Goal: Information Seeking & Learning: Understand process/instructions

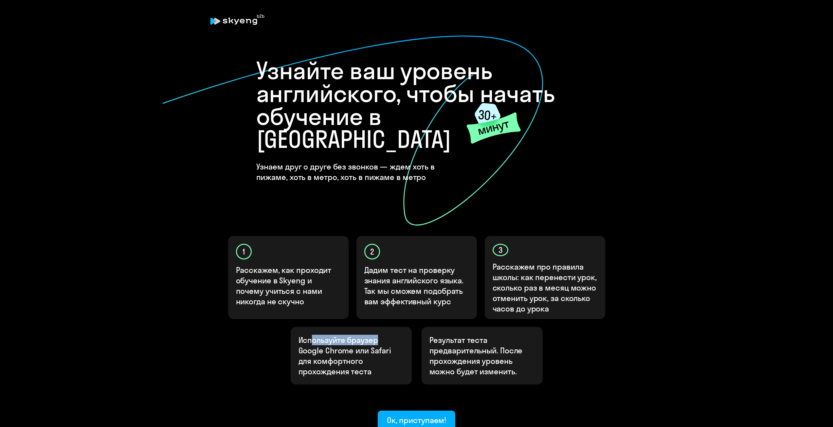
drag, startPoint x: 319, startPoint y: 319, endPoint x: 379, endPoint y: 320, distance: 59.9
click at [379, 335] on p "Используйте браузер Google Chrome или Safari для комфортного прохождения теста" at bounding box center [350, 356] width 105 height 42
click at [366, 335] on p "Используйте браузер Google Chrome или Safari для комфортного прохождения теста" at bounding box center [350, 356] width 105 height 42
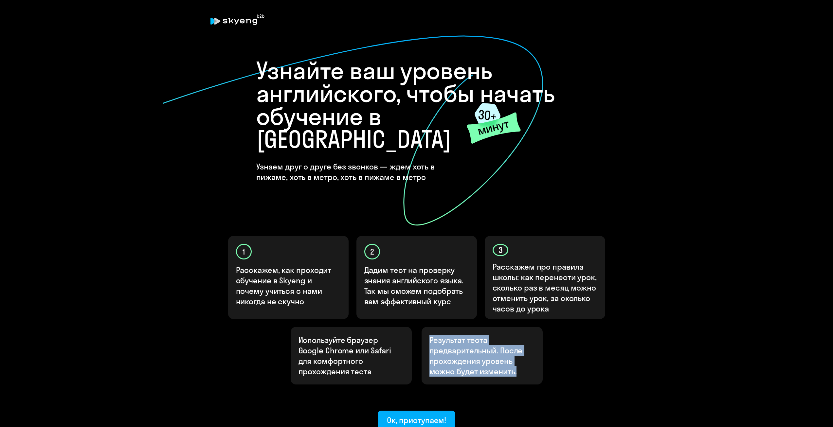
drag, startPoint x: 427, startPoint y: 315, endPoint x: 525, endPoint y: 350, distance: 103.8
click at [525, 350] on div "Результат теста предварительный. После прохождения уровень можно будет изменить." at bounding box center [482, 356] width 121 height 58
click at [524, 344] on p "Результат теста предварительный. После прохождения уровень можно будет изменить." at bounding box center [481, 356] width 105 height 42
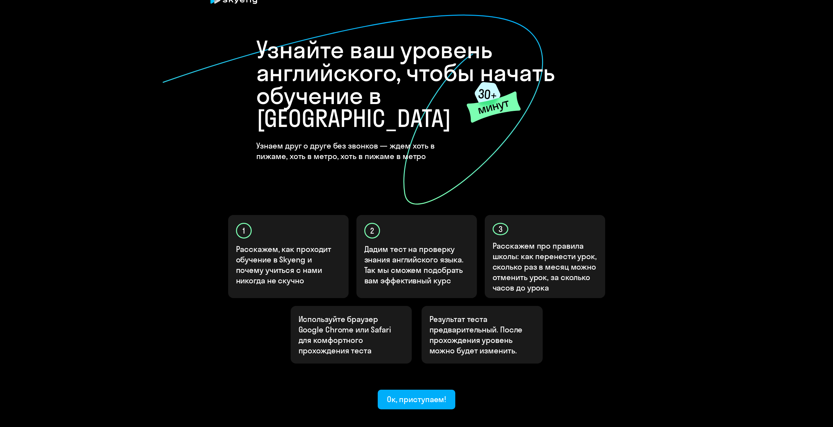
scroll to position [45, 0]
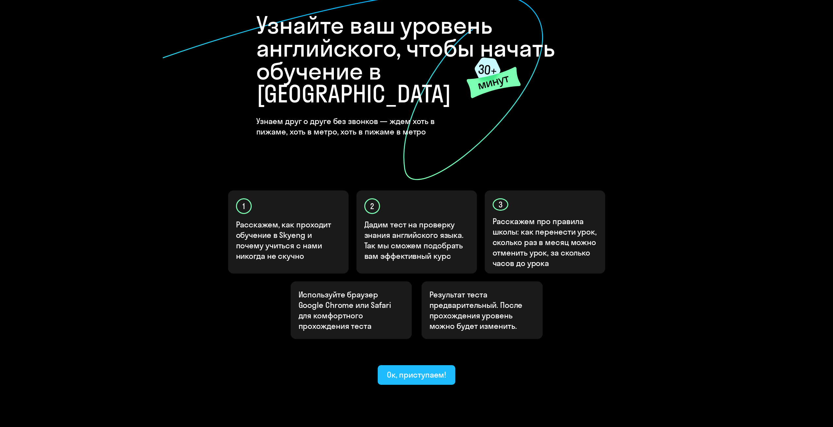
click at [441, 370] on div "Ок, приступаем!" at bounding box center [417, 375] width 60 height 10
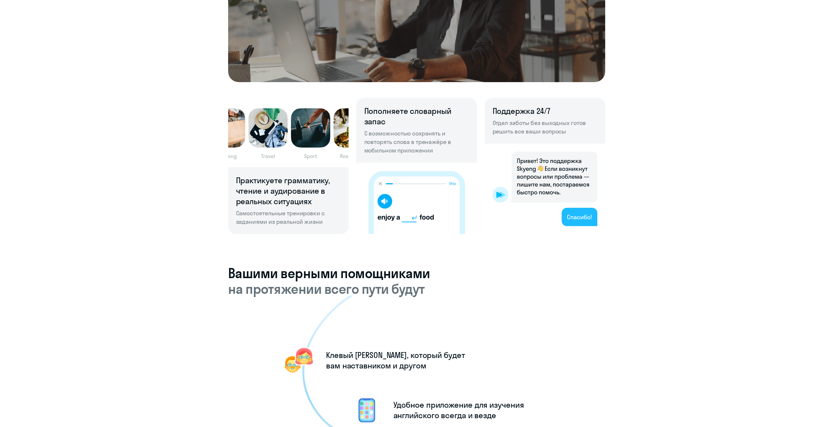
scroll to position [393, 0]
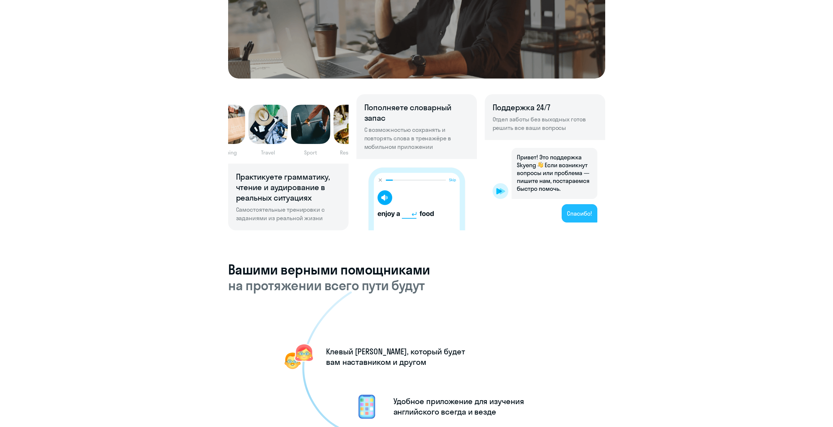
drag, startPoint x: 257, startPoint y: 269, endPoint x: 426, endPoint y: 291, distance: 170.6
click at [392, 291] on div "Вашими верными помощниками на протяжении всего пути будут Клевый тичер, который…" at bounding box center [416, 392] width 377 height 260
click at [449, 302] on icon at bounding box center [425, 418] width 247 height 255
drag, startPoint x: 338, startPoint y: 352, endPoint x: 408, endPoint y: 348, distance: 69.8
click at [408, 348] on icon at bounding box center [425, 418] width 247 height 255
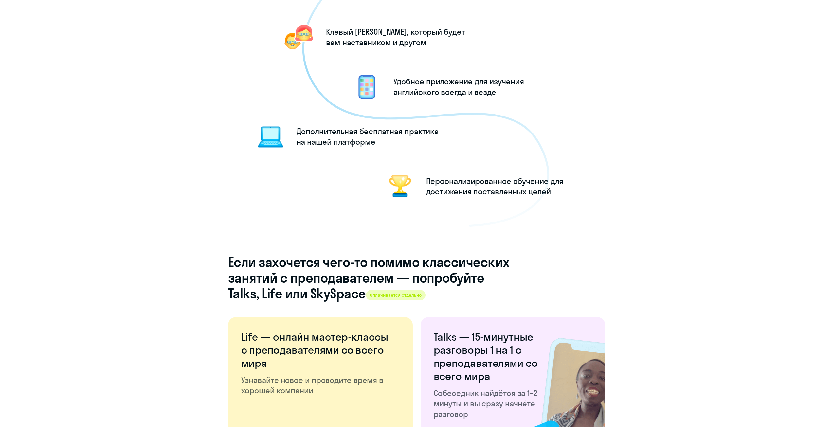
scroll to position [720, 0]
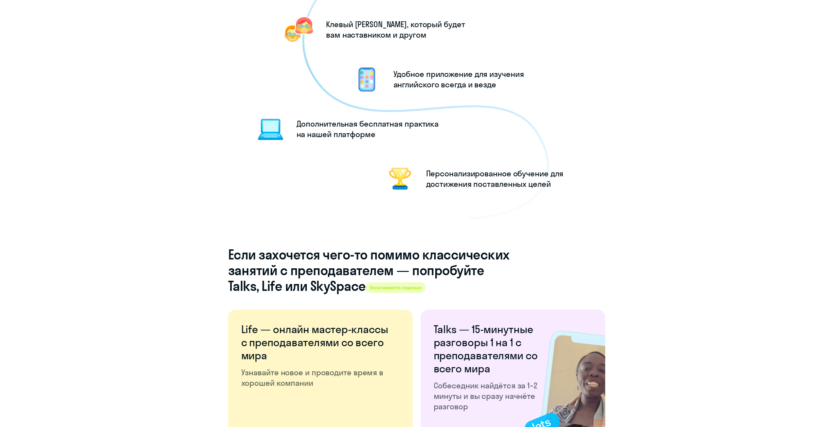
drag, startPoint x: 257, startPoint y: 252, endPoint x: 339, endPoint y: 286, distance: 88.6
click at [337, 286] on h4 "Если захочется чего-то помимо классических занятий с преподавателем — попробуйт…" at bounding box center [368, 270] width 281 height 47
click at [411, 290] on span "Оплачивается отдельно" at bounding box center [396, 287] width 60 height 10
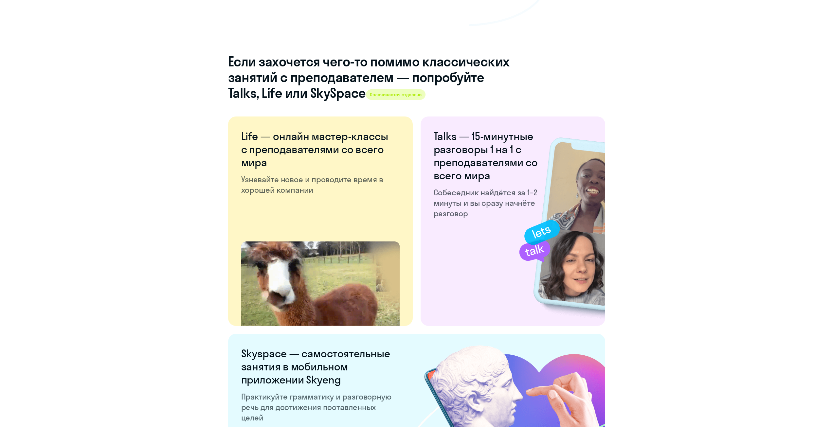
scroll to position [916, 0]
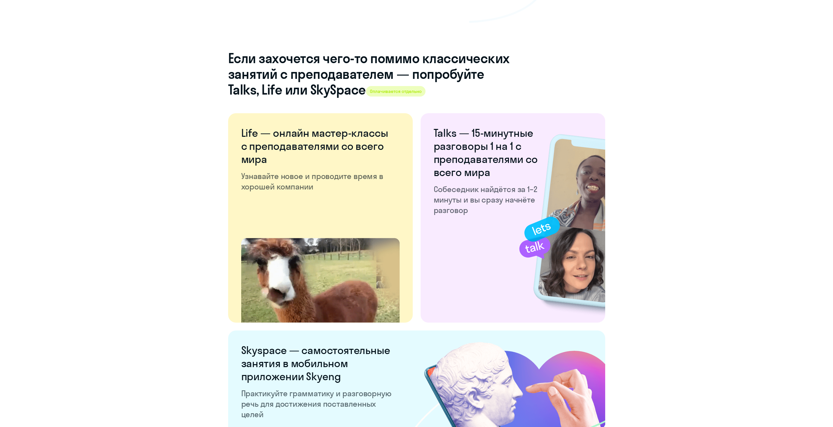
drag, startPoint x: 238, startPoint y: 135, endPoint x: 279, endPoint y: 171, distance: 53.8
click at [280, 170] on div "Life — онлайн мастер-классы с преподавателями со всего мира Узнавайте новое и п…" at bounding box center [320, 217] width 185 height 209
click at [274, 178] on p "Узнавайте новое и проводите время в хорошей компании" at bounding box center [317, 181] width 153 height 21
drag, startPoint x: 436, startPoint y: 130, endPoint x: 497, endPoint y: 140, distance: 61.4
click at [497, 140] on h6 "Talks — 15-минутные разговоры 1 на 1 с преподавателями со всего мира" at bounding box center [486, 152] width 105 height 52
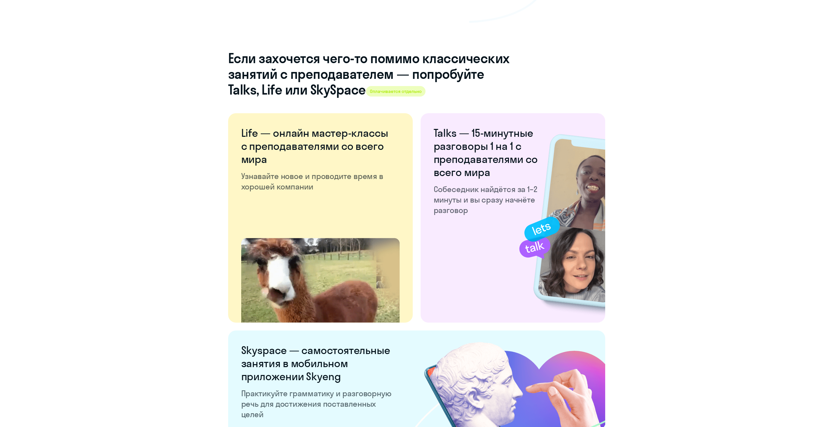
click at [497, 140] on h6 "Talks — 15-минутные разговоры 1 на 1 с преподавателями со всего мира" at bounding box center [486, 152] width 105 height 52
drag, startPoint x: 443, startPoint y: 192, endPoint x: 514, endPoint y: 209, distance: 73.7
click at [514, 209] on p "Собеседник найдётся за 1–2 минуты и вы сразу начнёте разговор" at bounding box center [486, 199] width 105 height 31
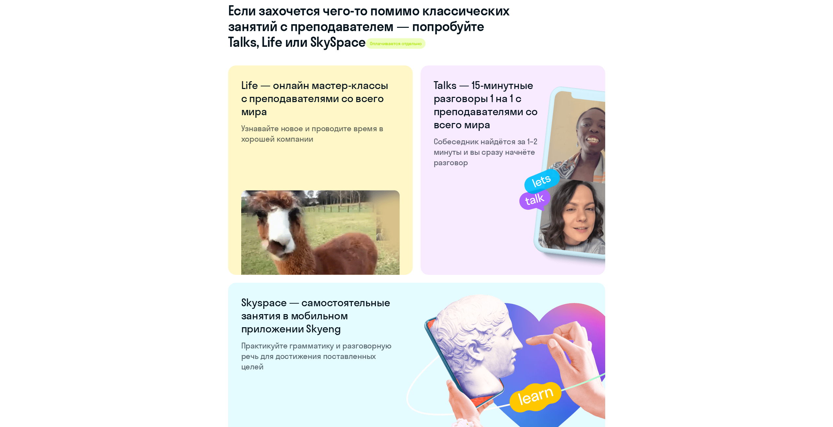
scroll to position [1047, 0]
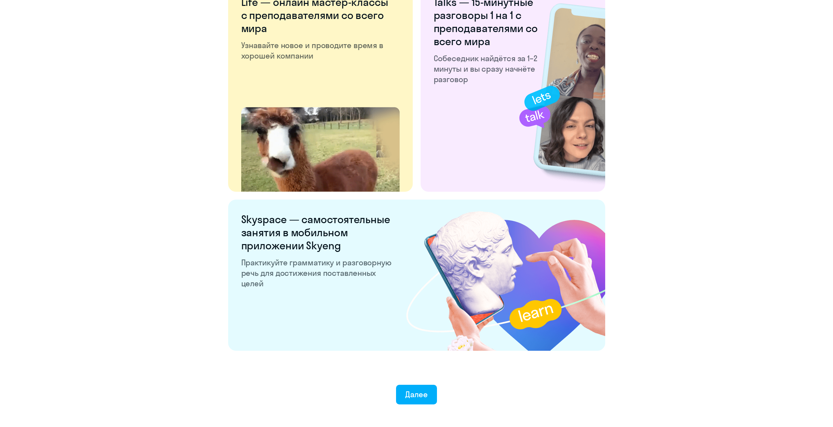
click at [288, 225] on h6 "Skyspace — самостоятельные занятия в мобильном приложении Skyeng" at bounding box center [317, 232] width 153 height 39
drag, startPoint x: 257, startPoint y: 222, endPoint x: 325, endPoint y: 254, distance: 75.4
click at [325, 254] on div "Skyspace — самостоятельные занятия в мобильном приложении Skyeng Практикуйте гр…" at bounding box center [416, 275] width 377 height 151
click at [297, 263] on p "Практикуйте грамматику и разговорную речь для достижения поставленных целей" at bounding box center [317, 272] width 153 height 31
drag, startPoint x: 277, startPoint y: 263, endPoint x: 372, endPoint y: 288, distance: 98.7
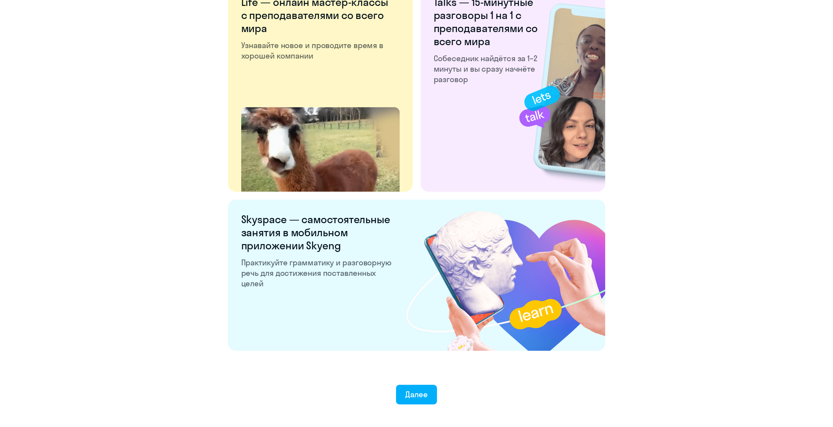
click at [372, 287] on p "Практикуйте грамматику и разговорную речь для достижения поставленных целей" at bounding box center [317, 272] width 153 height 31
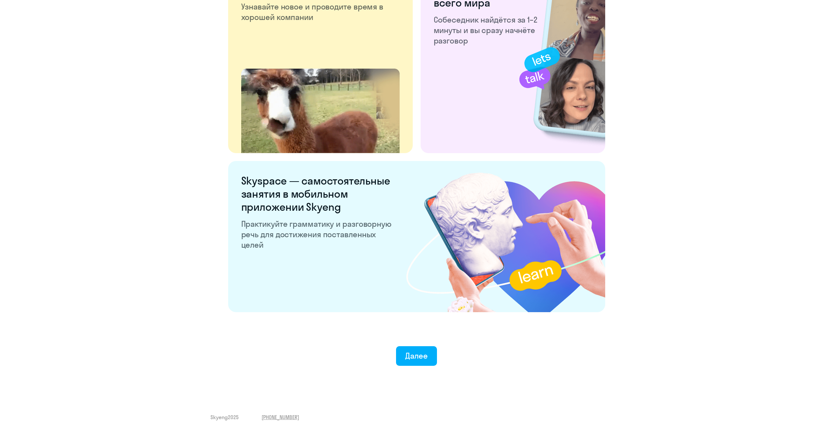
scroll to position [1090, 0]
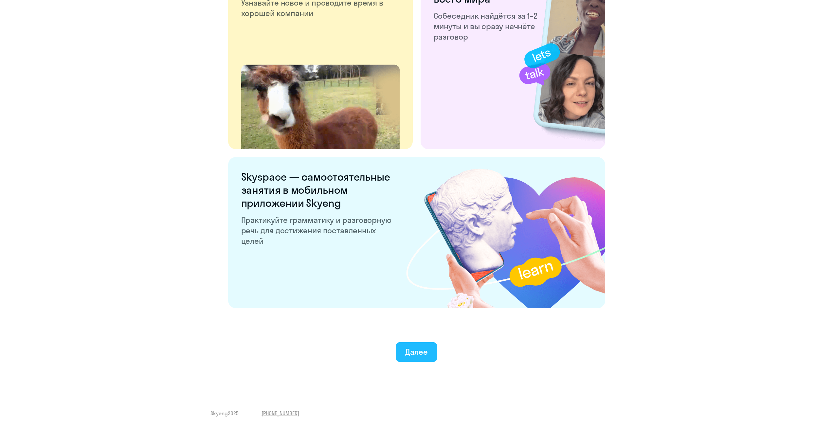
click at [425, 354] on div "Далее" at bounding box center [416, 352] width 23 height 10
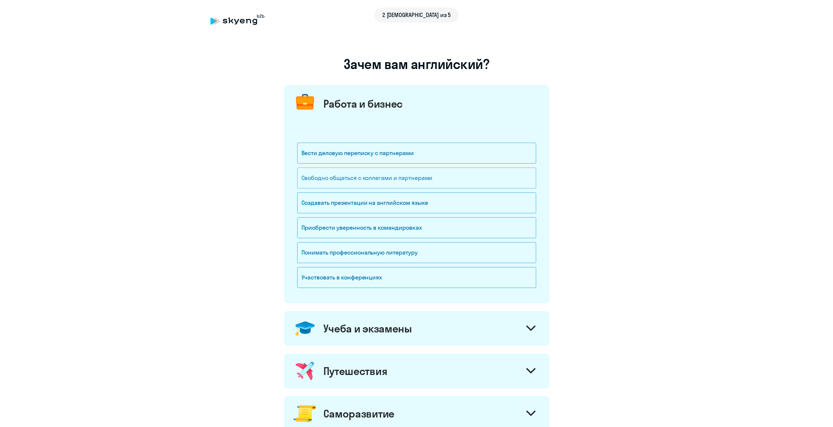
click at [441, 179] on div "Свободно общаться с коллегами и партнерами" at bounding box center [416, 178] width 239 height 21
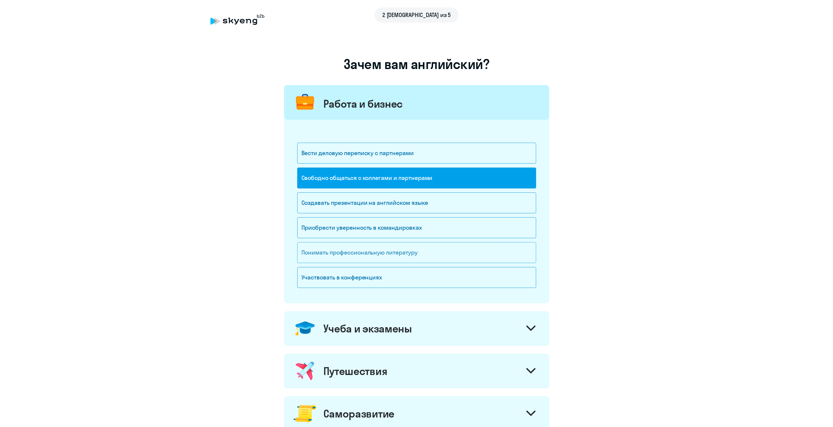
click at [479, 251] on div "Понимать профессиональную литературу" at bounding box center [416, 252] width 239 height 21
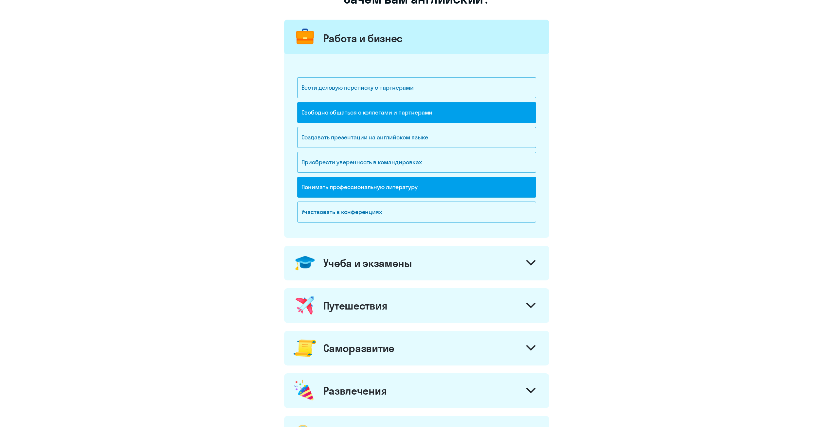
scroll to position [33, 0]
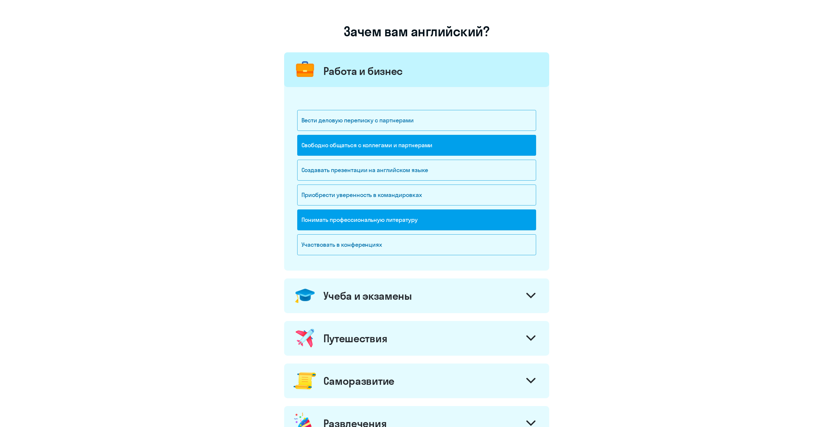
click at [529, 294] on icon at bounding box center [530, 296] width 9 height 6
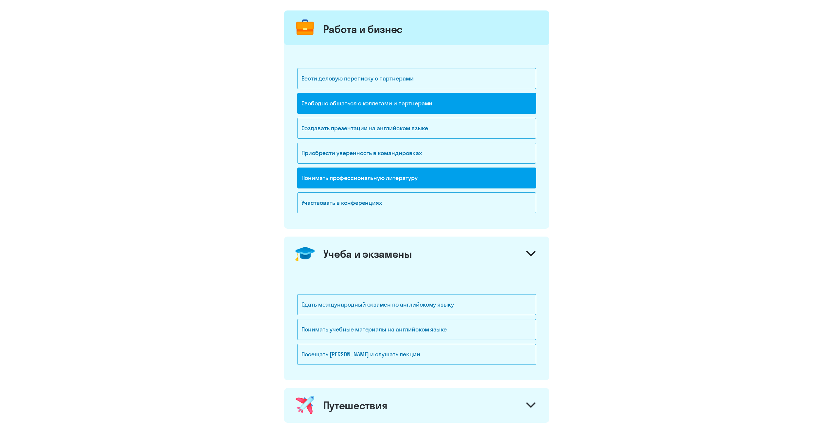
scroll to position [196, 0]
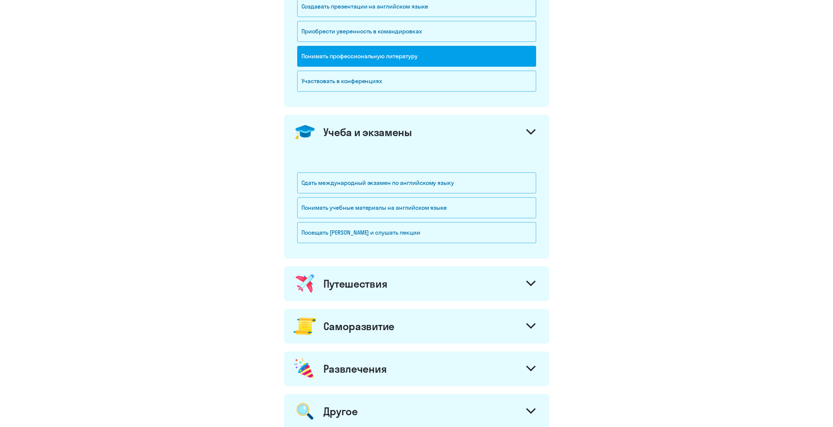
click at [533, 135] on icon at bounding box center [530, 132] width 9 height 6
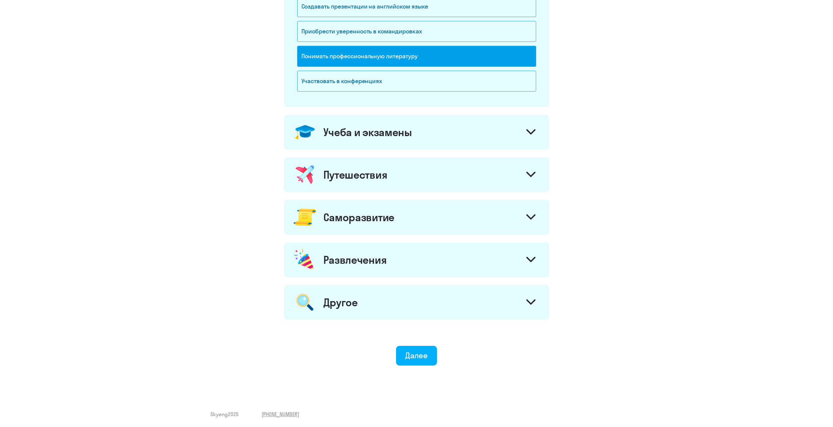
click at [533, 173] on icon at bounding box center [530, 175] width 9 height 6
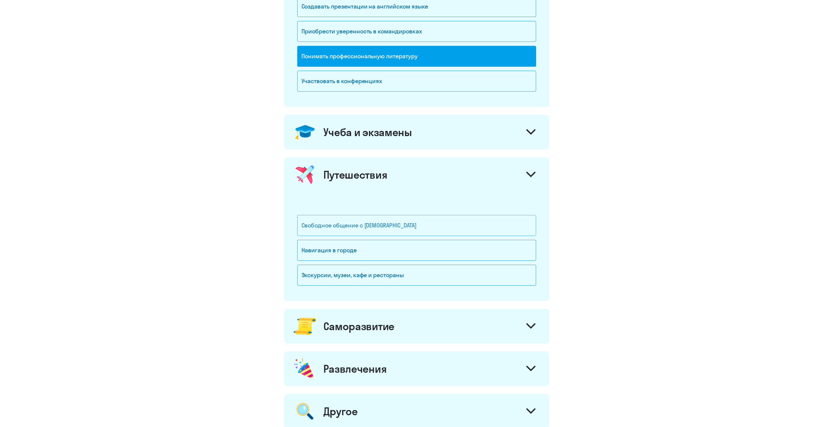
click at [360, 228] on div "Свободное общение с [DEMOGRAPHIC_DATA]" at bounding box center [416, 225] width 239 height 21
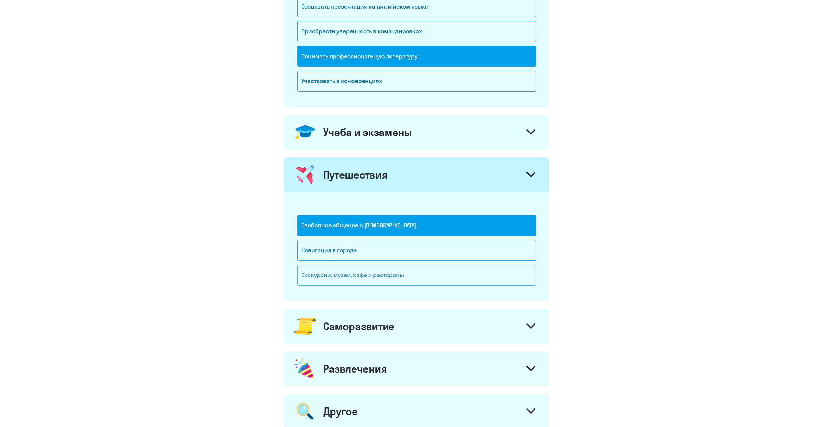
click at [451, 283] on div "Экскурсии, музеи, кафе и рестораны" at bounding box center [416, 275] width 239 height 21
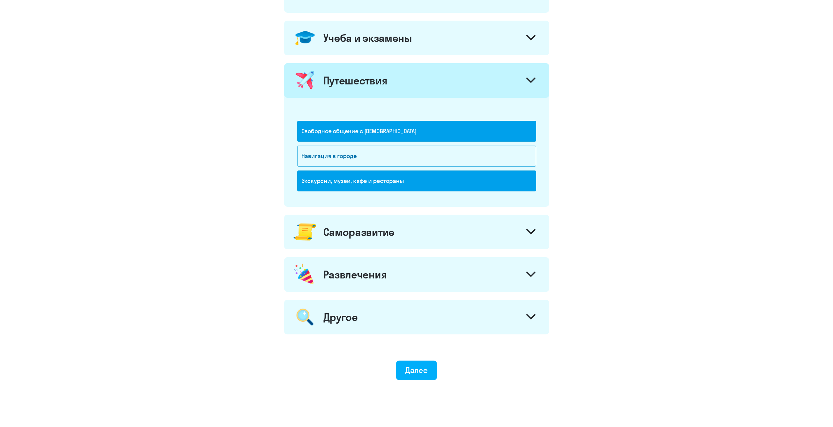
scroll to position [295, 0]
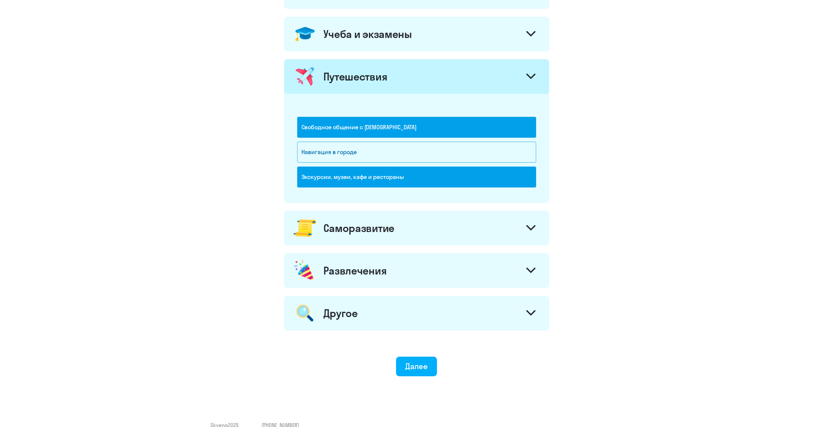
click at [531, 236] on div at bounding box center [531, 229] width 16 height 16
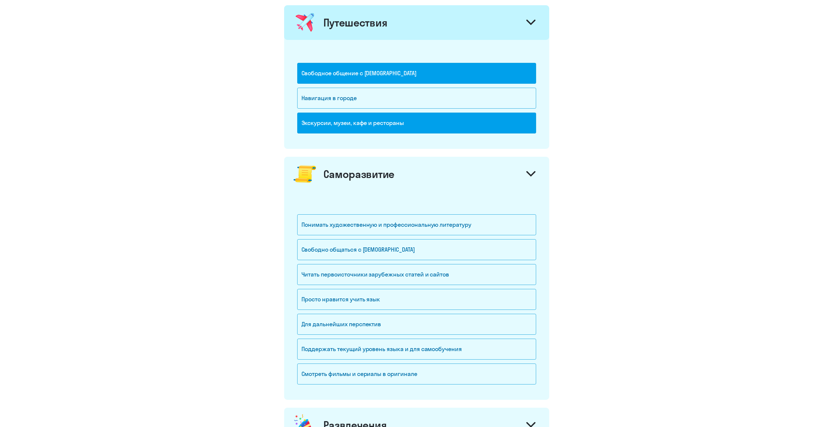
scroll to position [360, 0]
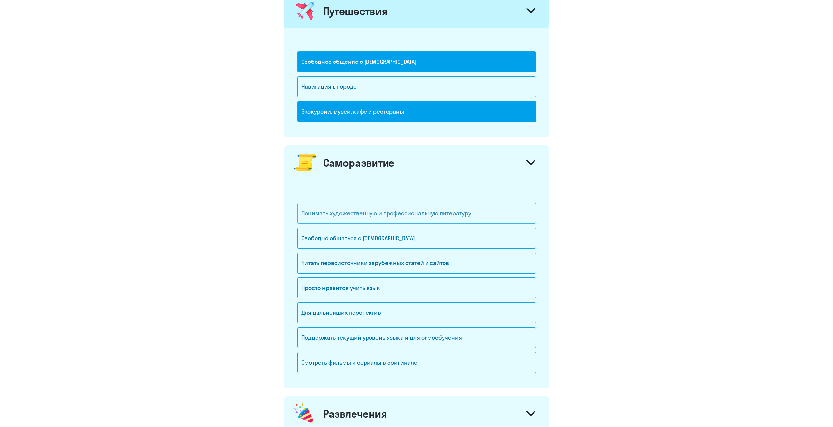
click at [508, 211] on div "Понимать художественную и профессиональную литературу" at bounding box center [416, 213] width 239 height 21
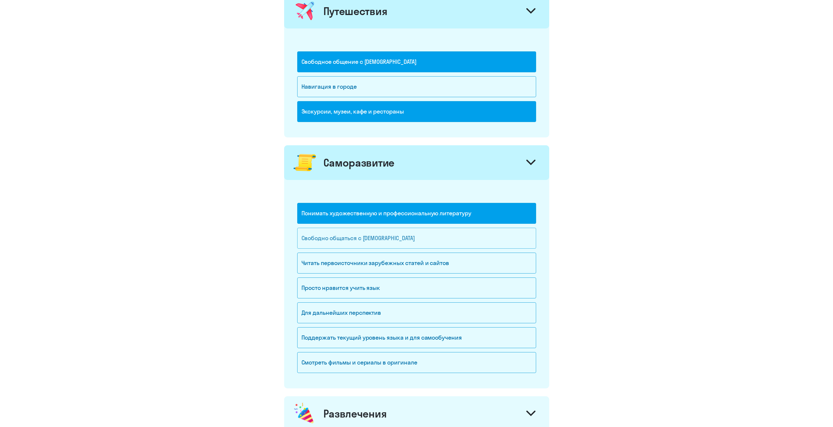
click at [428, 236] on div "Свободно общаться с [DEMOGRAPHIC_DATA]" at bounding box center [416, 238] width 239 height 21
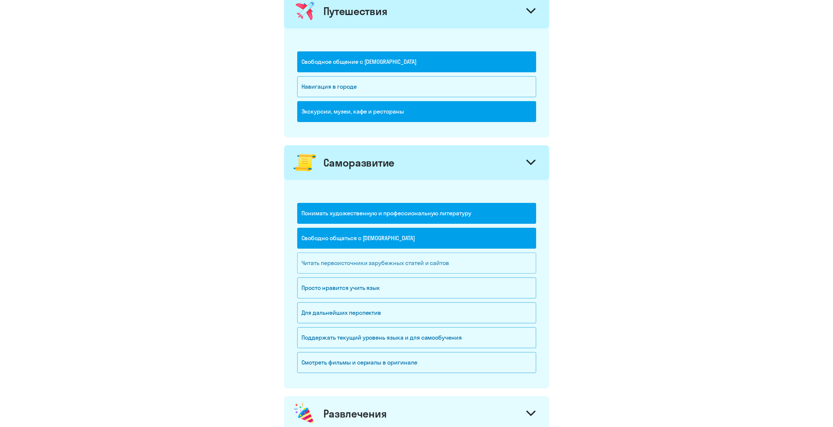
click at [515, 262] on div "Читать первоисточники зарубежных статей и сайтов" at bounding box center [416, 263] width 239 height 21
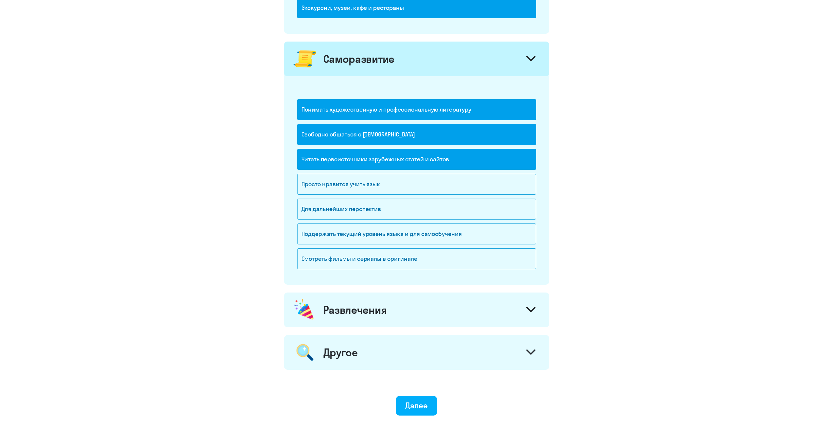
scroll to position [491, 0]
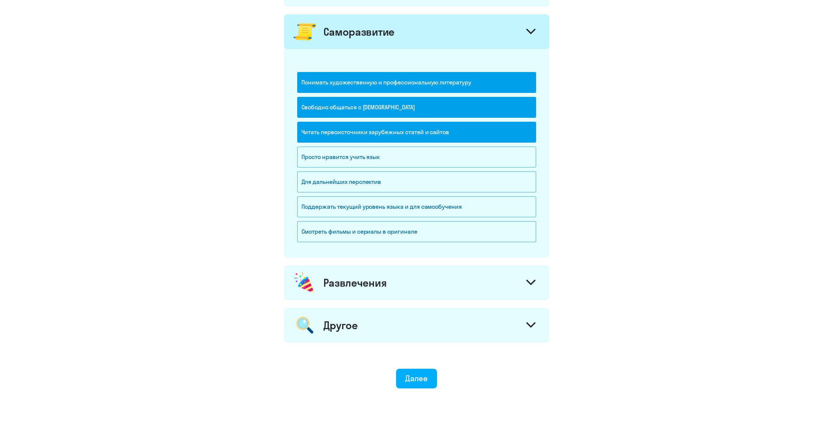
click at [529, 284] on icon at bounding box center [530, 283] width 9 height 6
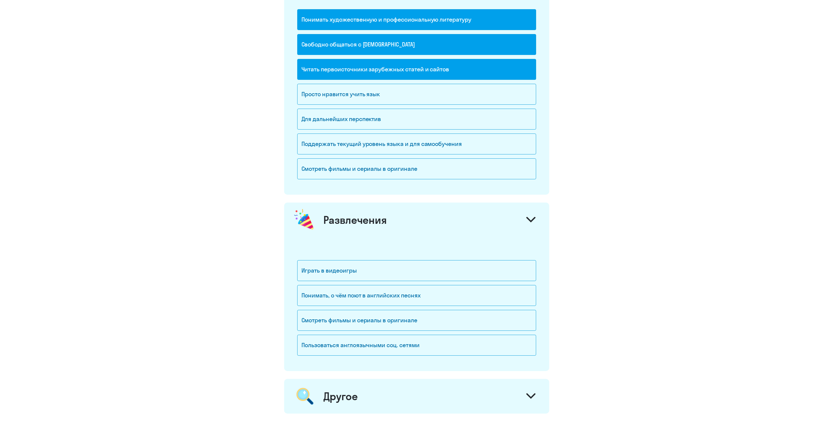
scroll to position [556, 0]
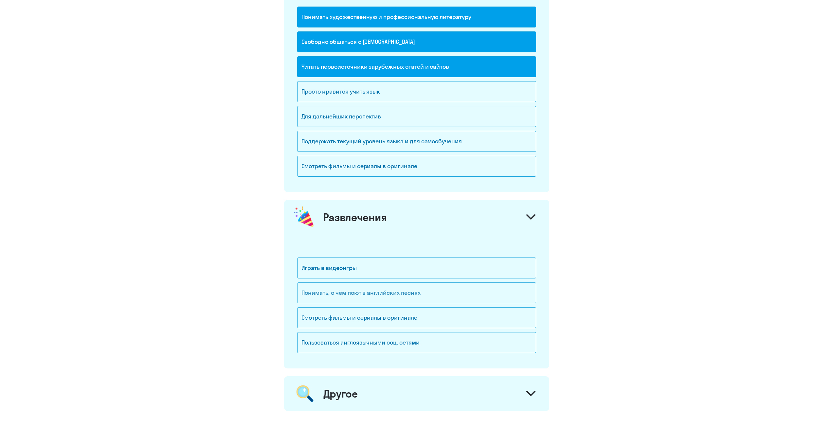
click at [439, 294] on div "Понимать, о чём поют в английских песнях" at bounding box center [416, 292] width 239 height 21
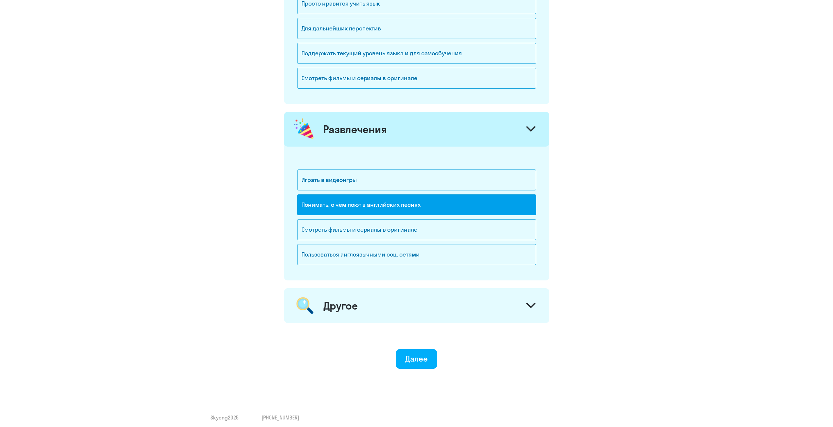
scroll to position [649, 0]
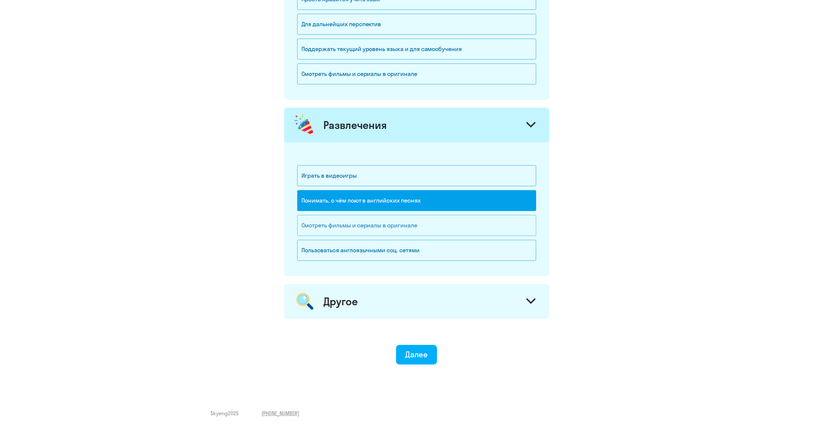
click at [448, 230] on div "Смотреть фильмы и сериалы в оригинале" at bounding box center [416, 225] width 239 height 21
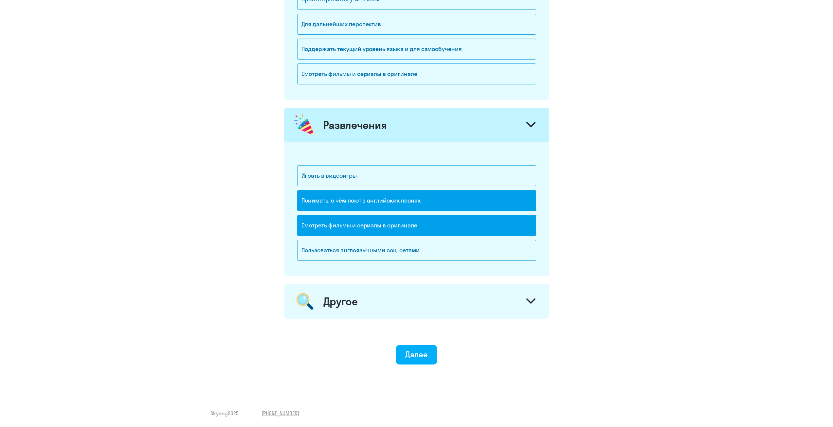
click at [527, 304] on svg-icon at bounding box center [530, 301] width 9 height 7
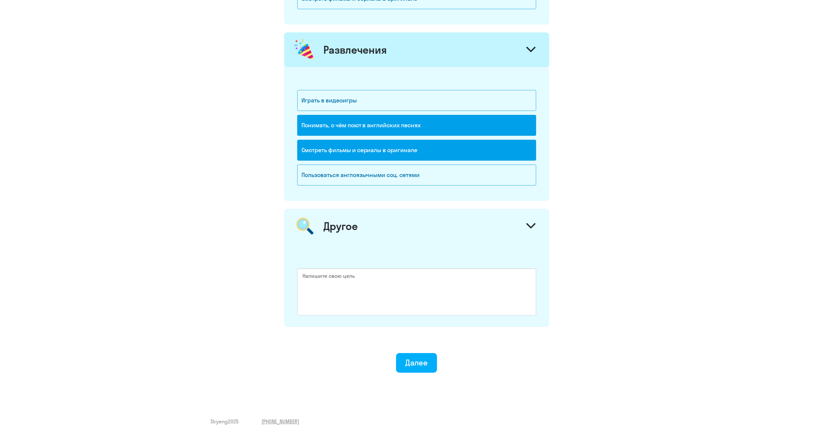
scroll to position [732, 0]
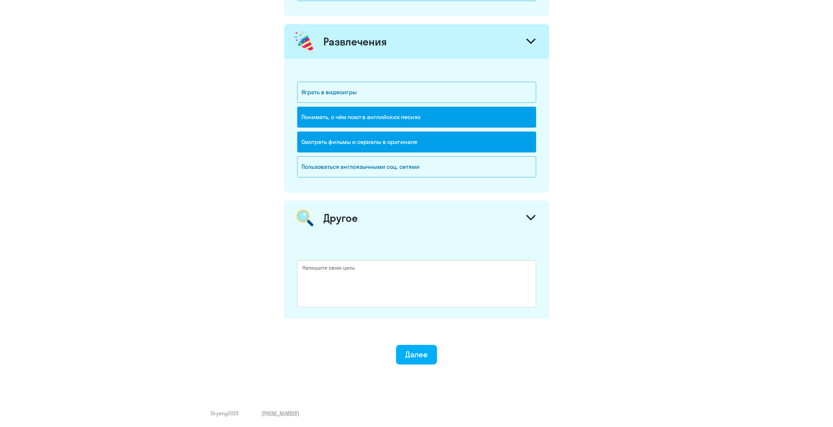
click at [422, 355] on div "Далее" at bounding box center [416, 354] width 23 height 10
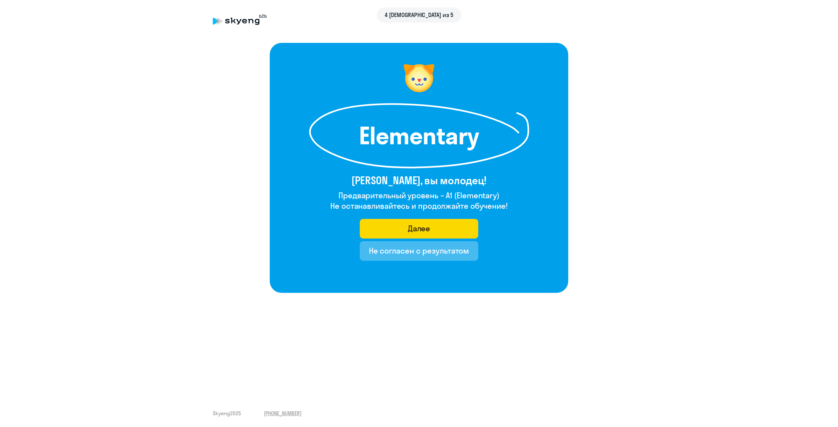
click at [232, 133] on after-test "Elementary [PERSON_NAME], вы молодец! Предварительный уровень – A1 (Elementary)…" at bounding box center [419, 168] width 812 height 250
click at [465, 231] on button "Далее" at bounding box center [419, 229] width 119 height 20
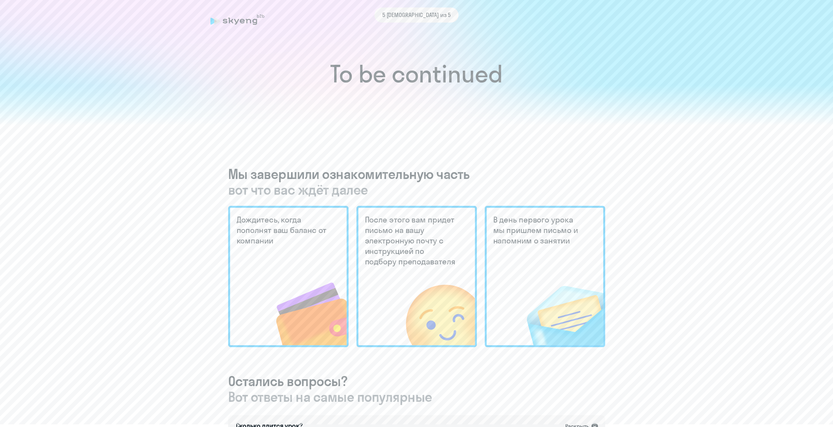
drag, startPoint x: 517, startPoint y: 220, endPoint x: 539, endPoint y: 237, distance: 27.2
click at [539, 237] on h5 "В день первого урока мы пришлем письмо и напомним о занятии" at bounding box center [539, 229] width 92 height 31
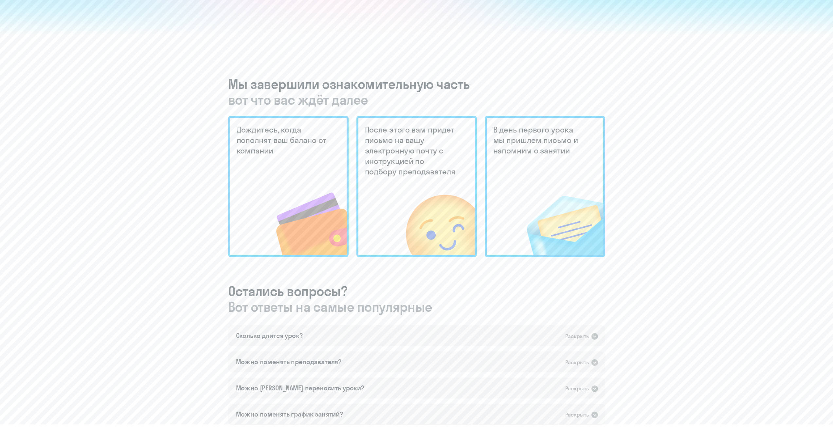
scroll to position [98, 0]
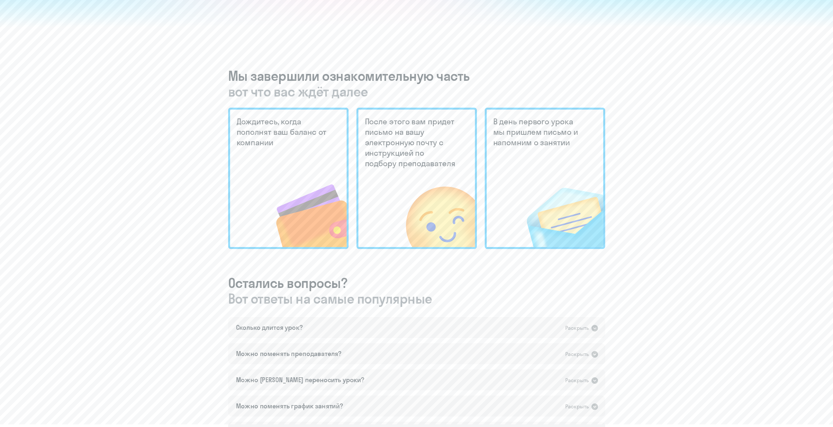
drag, startPoint x: 241, startPoint y: 298, endPoint x: 464, endPoint y: 300, distance: 223.6
click at [464, 300] on span "Вот ответы на самые популярные" at bounding box center [416, 299] width 377 height 16
click at [468, 299] on span "Вот ответы на самые популярные" at bounding box center [416, 299] width 377 height 16
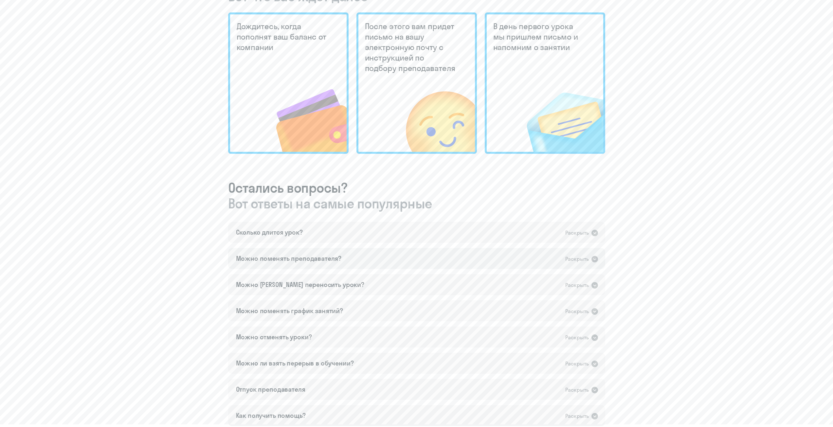
scroll to position [196, 0]
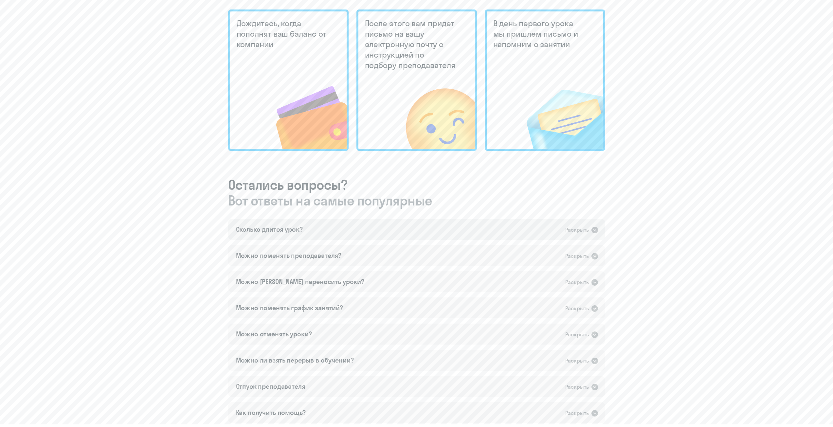
click at [594, 230] on icon at bounding box center [595, 230] width 8 height 8
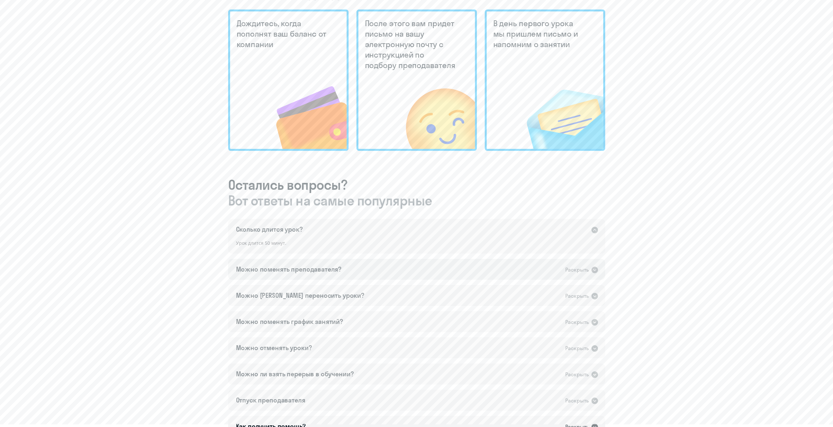
click at [405, 271] on div "Можно поменять преподавателя? Раскрыть" at bounding box center [416, 269] width 377 height 21
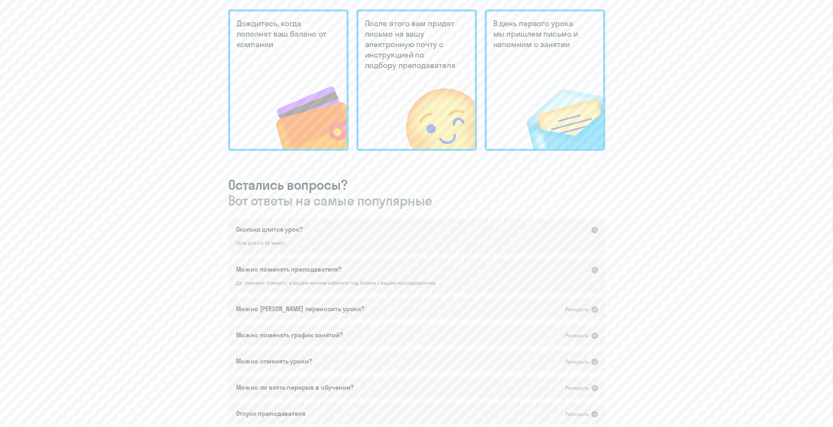
drag, startPoint x: 250, startPoint y: 283, endPoint x: 416, endPoint y: 279, distance: 166.3
click at [415, 279] on div "Можно поменять преподавателя? Раскрыть Да. Нажмите 'Сменить' в вашем личном каб…" at bounding box center [416, 276] width 377 height 35
click at [204, 295] on div "To be continued Мы завершили ознакомительную часть вот что вас ждёт далее Дожди…" at bounding box center [416, 110] width 807 height 681
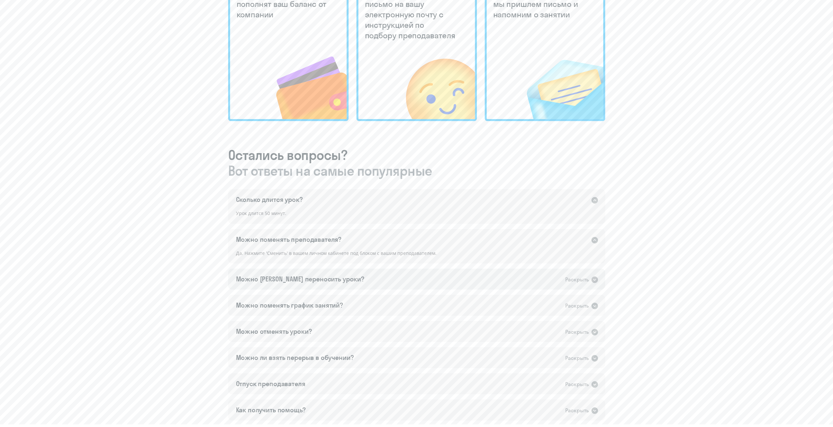
scroll to position [229, 0]
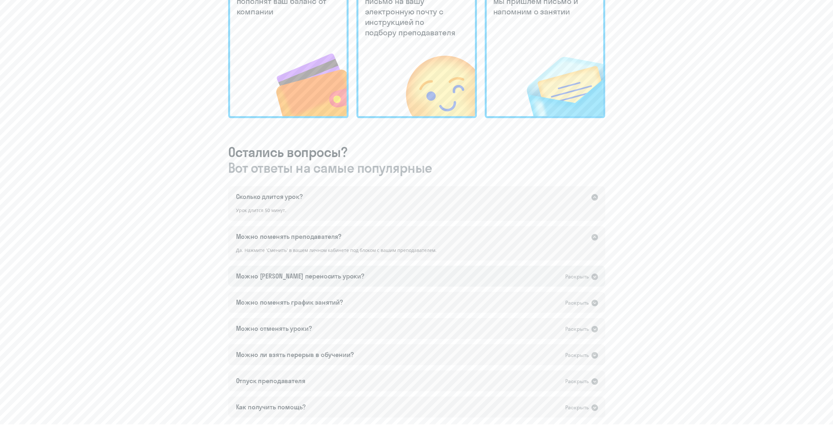
click at [371, 270] on div "Можно [PERSON_NAME] переносить уроки? Раскрыть" at bounding box center [416, 276] width 377 height 21
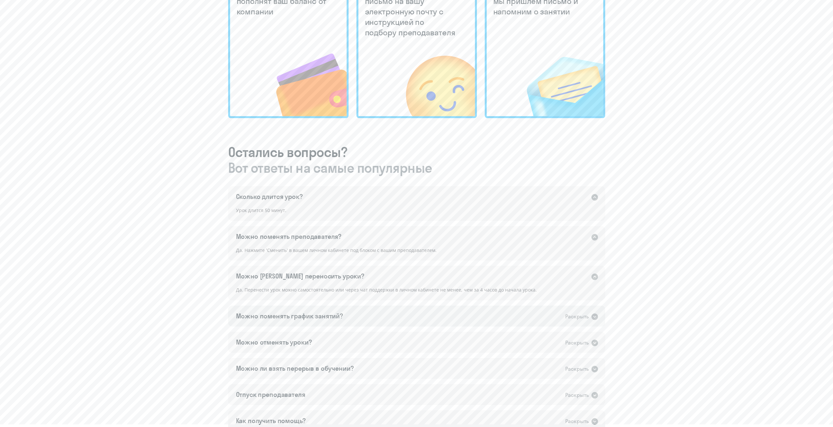
click at [538, 318] on div "Можно поменять график занятий? Раскрыть" at bounding box center [416, 316] width 377 height 21
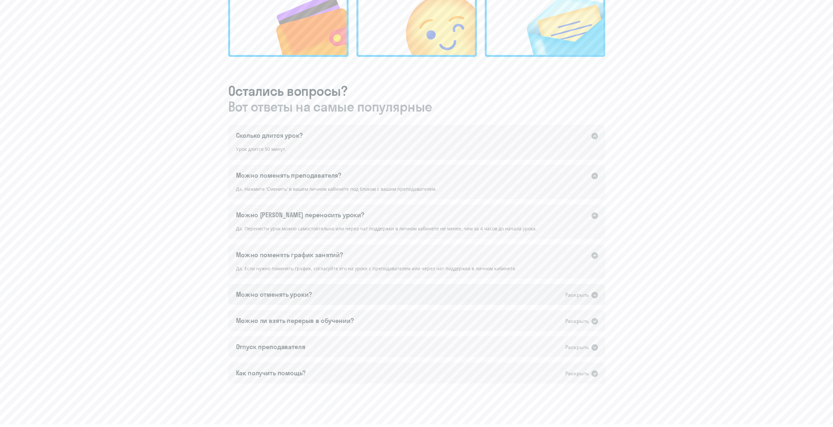
scroll to position [295, 0]
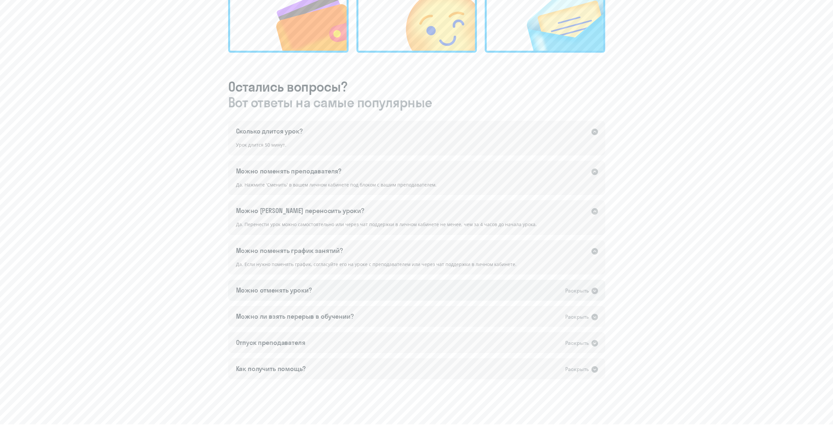
click at [292, 291] on div "Можно отменять уроки?" at bounding box center [274, 290] width 76 height 9
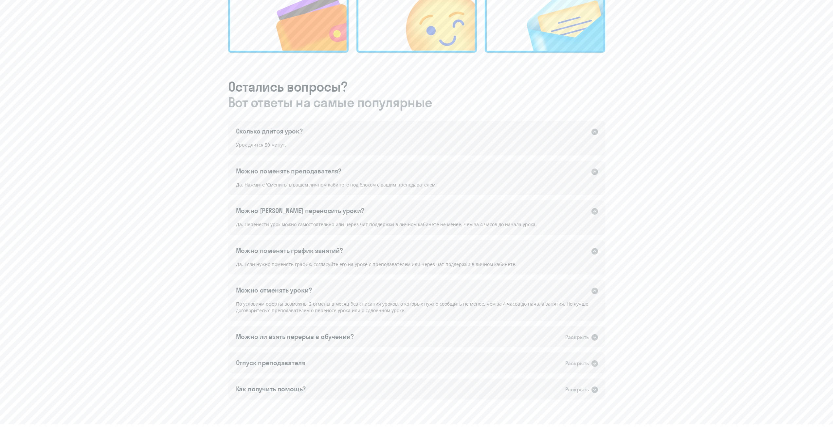
drag, startPoint x: 241, startPoint y: 303, endPoint x: 413, endPoint y: 310, distance: 172.0
click at [413, 310] on div "По условиям оферты возможны 2 отмены в месяц без списания уроков, о которых нуж…" at bounding box center [416, 310] width 377 height 21
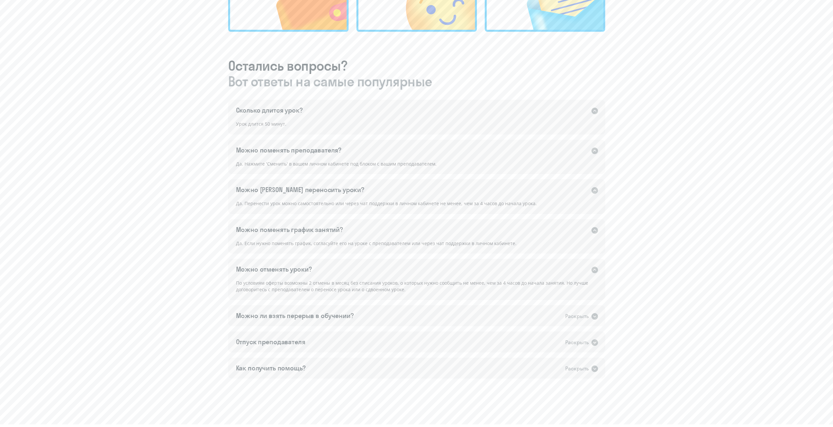
scroll to position [332, 0]
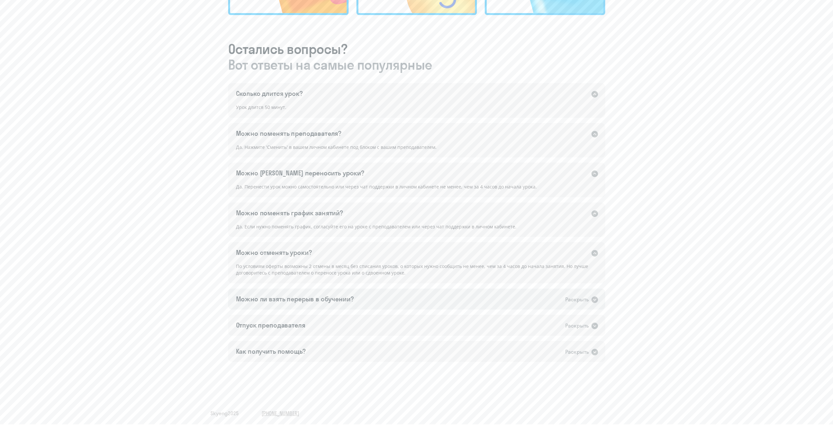
click at [361, 297] on div "Можно ли взять перерыв в обучении? Раскрыть" at bounding box center [416, 299] width 377 height 21
click at [264, 316] on div "Да, вы можете приостановить занятия на срок до 21 дней. Предупредите преподават…" at bounding box center [416, 316] width 377 height 14
drag, startPoint x: 307, startPoint y: 311, endPoint x: 549, endPoint y: 316, distance: 241.3
click at [549, 316] on div "Да, вы можете приостановить занятия на срок до 21 дней. Предупредите преподават…" at bounding box center [416, 316] width 377 height 14
click at [553, 316] on div "Да, вы можете приостановить занятия на срок до 21 дней. Предупредите преподават…" at bounding box center [416, 316] width 377 height 14
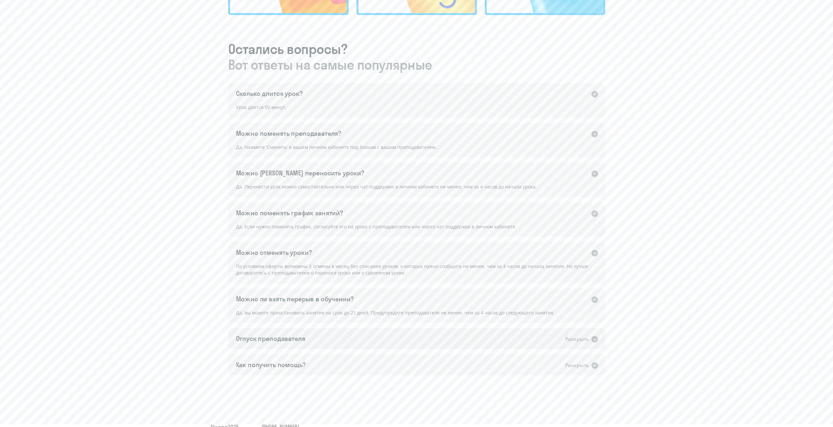
click at [339, 342] on div "Отпуск преподавателя Раскрыть" at bounding box center [416, 338] width 377 height 21
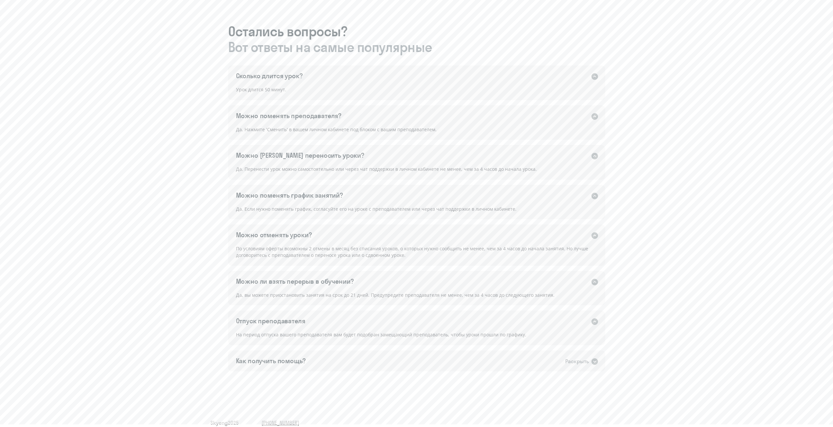
scroll to position [359, 0]
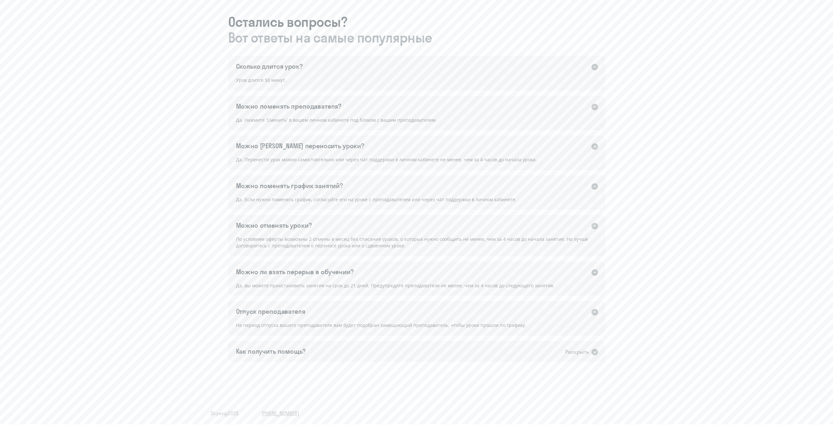
drag, startPoint x: 286, startPoint y: 325, endPoint x: 526, endPoint y: 325, distance: 239.6
click at [511, 324] on div "На период отпуска вашего преподавателя вам будет подобран замещающий преподават…" at bounding box center [416, 328] width 377 height 14
click at [308, 352] on div "Как получить помощь? Раскрыть" at bounding box center [416, 351] width 377 height 21
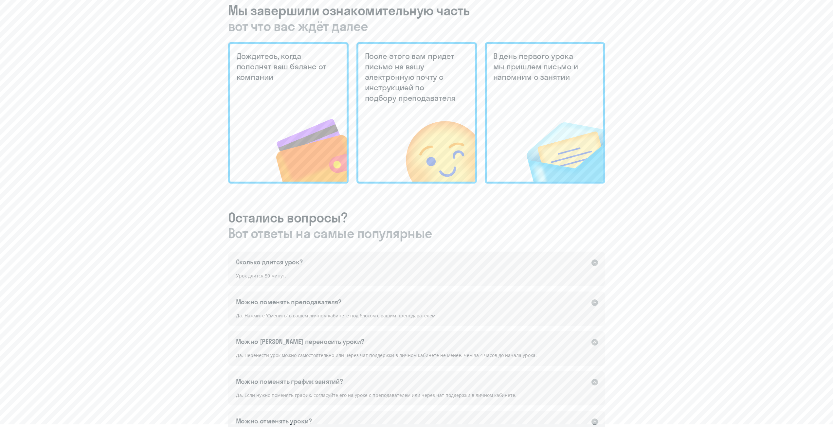
scroll to position [0, 0]
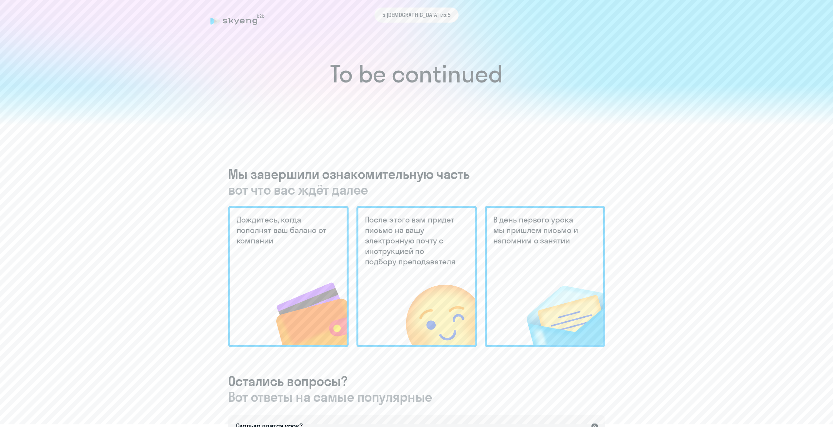
click at [248, 22] on div "5 [DEMOGRAPHIC_DATA] из 5" at bounding box center [416, 15] width 412 height 15
